Goal: Check status: Check status

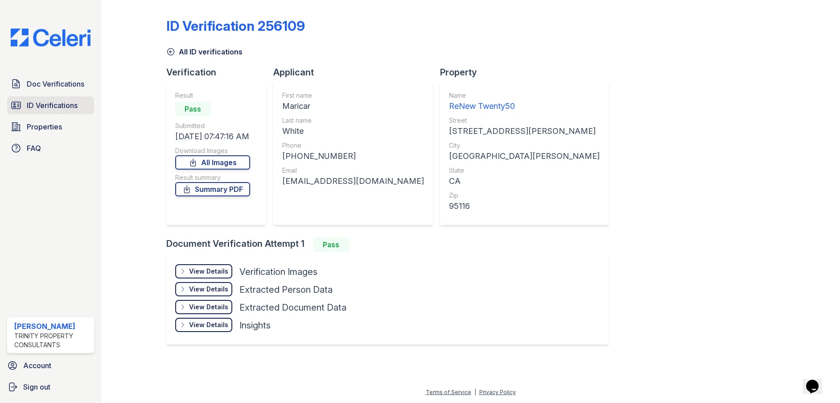
drag, startPoint x: 50, startPoint y: 105, endPoint x: 58, endPoint y: 107, distance: 7.9
click at [50, 105] on span "ID Verifications" at bounding box center [52, 105] width 51 height 11
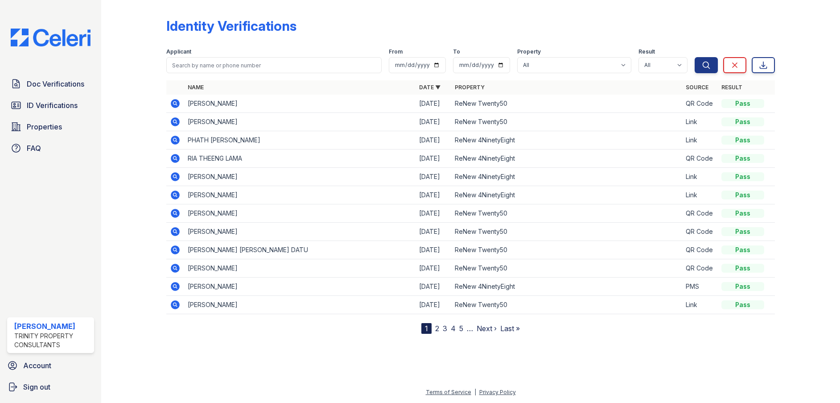
click at [177, 103] on icon at bounding box center [175, 103] width 9 height 9
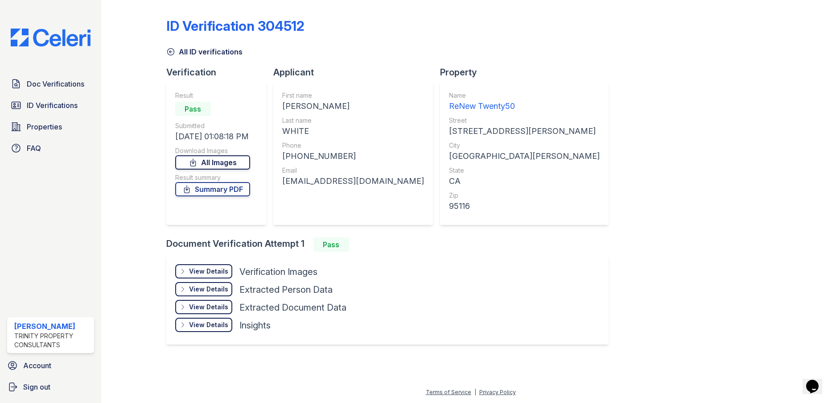
click at [234, 163] on link "All Images" at bounding box center [212, 162] width 75 height 14
click at [225, 189] on link "Summary PDF" at bounding box center [212, 189] width 75 height 14
click at [112, 74] on div "ID Verification 304512 All ID verifications Verification Result Pass Submitted …" at bounding box center [470, 201] width 739 height 403
